Goal: Navigation & Orientation: Find specific page/section

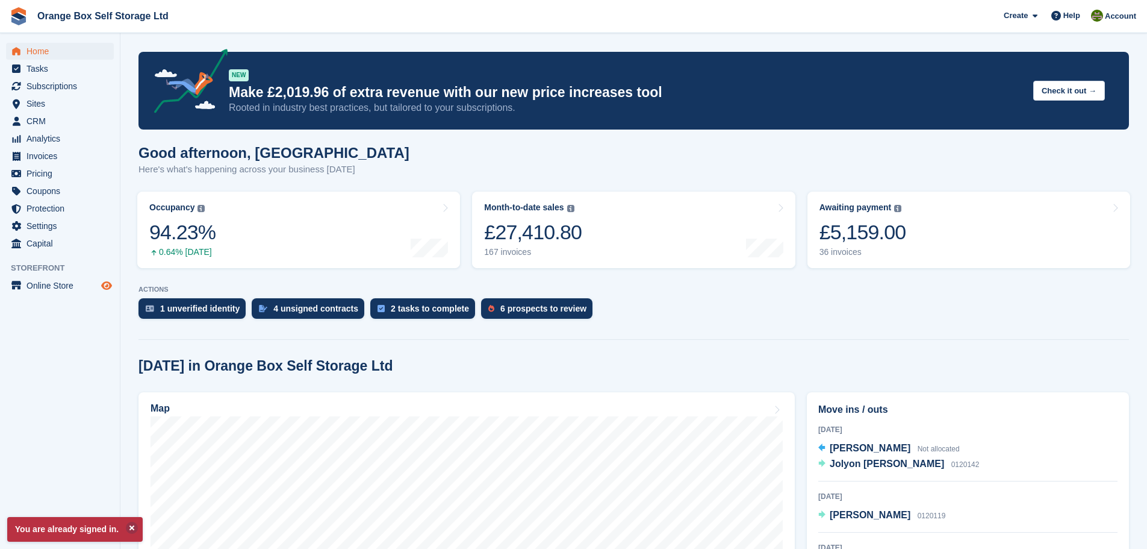
click at [99, 287] on span "Preview store" at bounding box center [106, 285] width 14 height 14
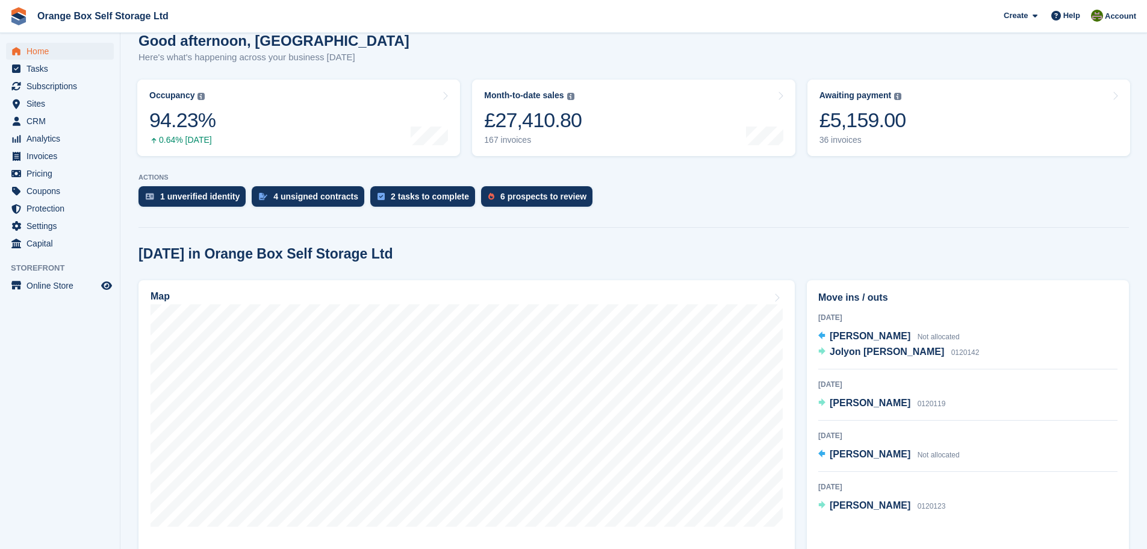
scroll to position [120, 0]
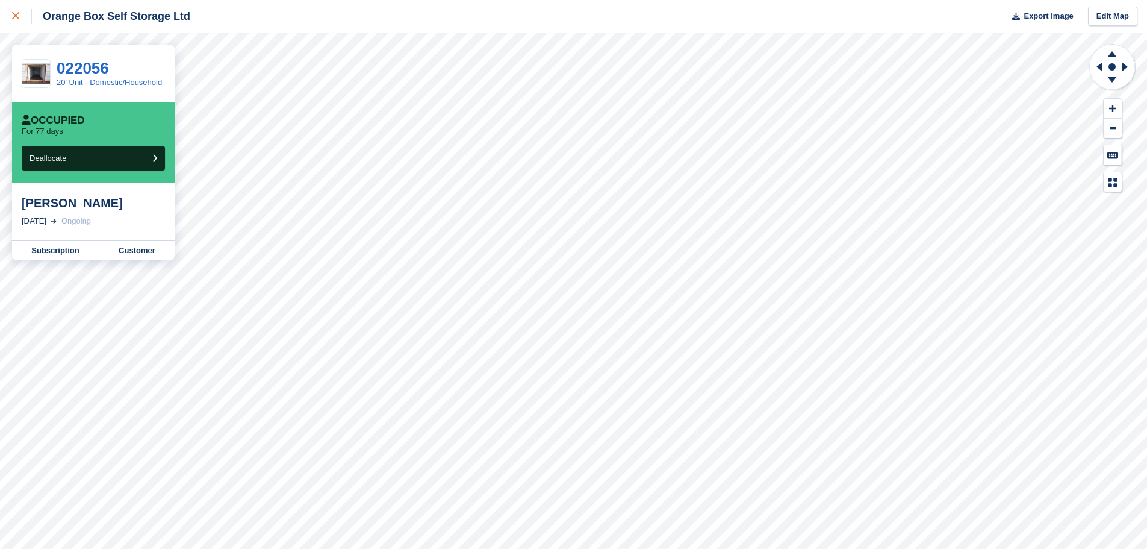
click at [19, 13] on div at bounding box center [22, 16] width 20 height 14
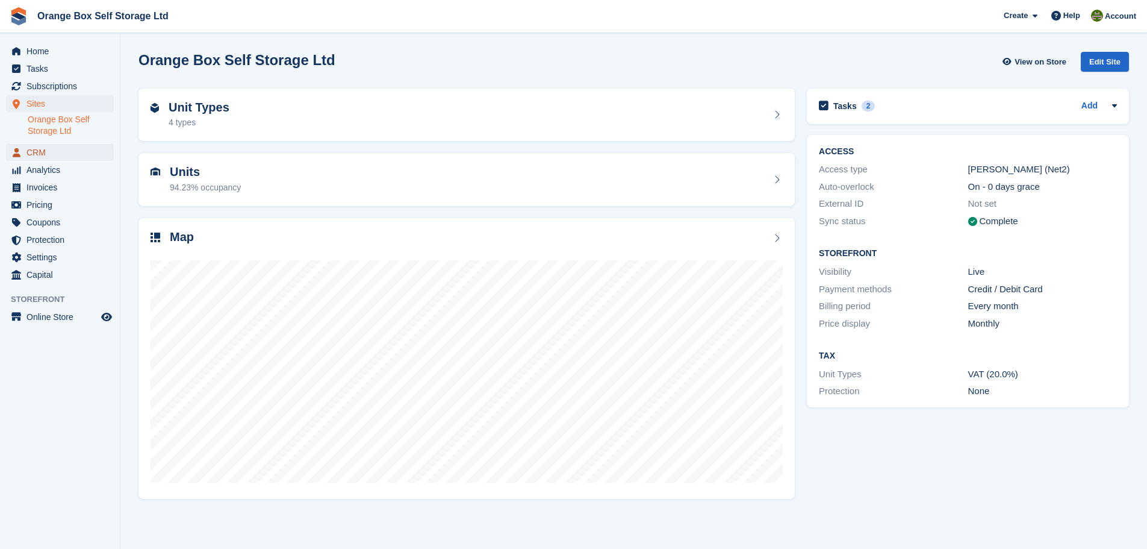
click at [48, 156] on span "CRM" at bounding box center [62, 152] width 72 height 17
